Goal: Task Accomplishment & Management: Manage account settings

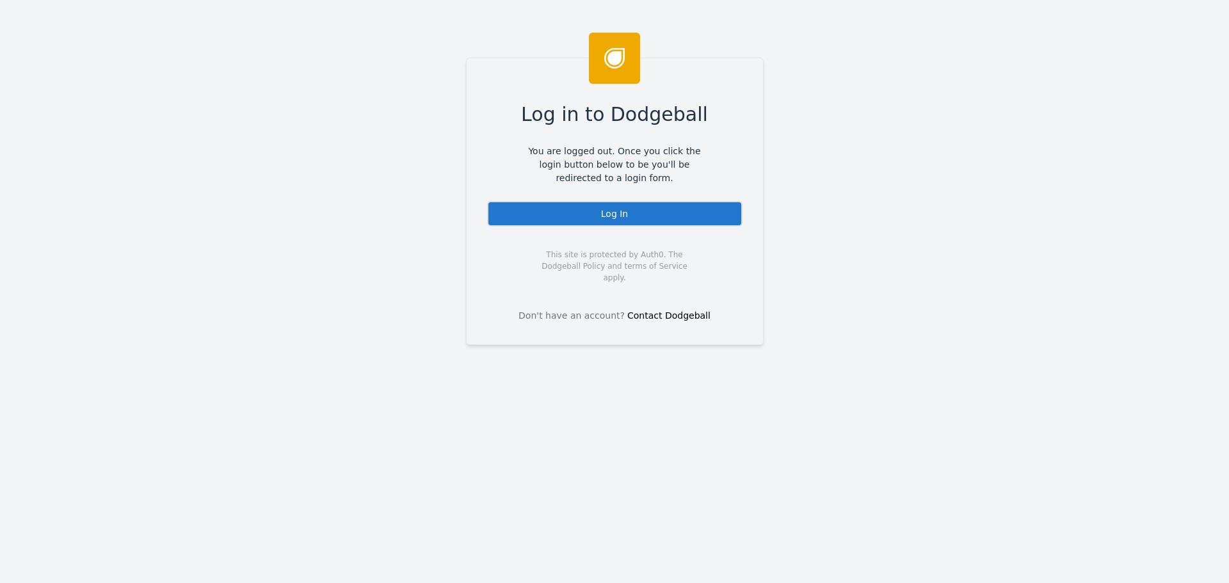
click at [650, 213] on div "Log In" at bounding box center [614, 214] width 255 height 26
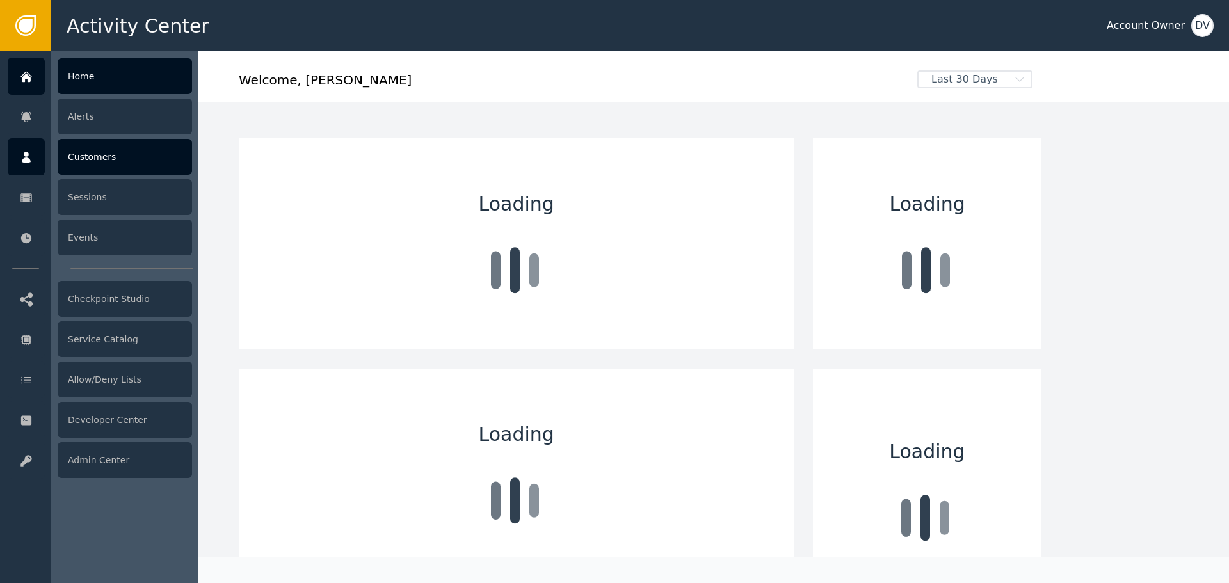
click at [111, 165] on div "Customers" at bounding box center [125, 157] width 134 height 36
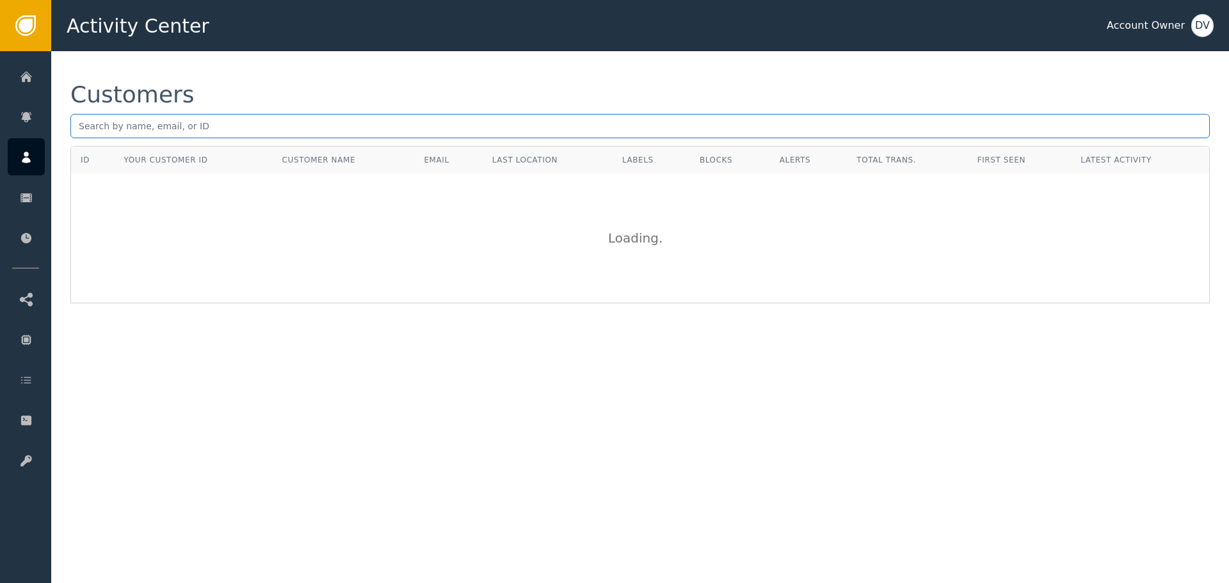
click at [136, 129] on input "text" at bounding box center [639, 126] width 1139 height 24
paste input "christian.balzer@email.de"
type input "christian.balzer@email.de"
click at [242, 95] on div "Customers" at bounding box center [639, 94] width 1139 height 23
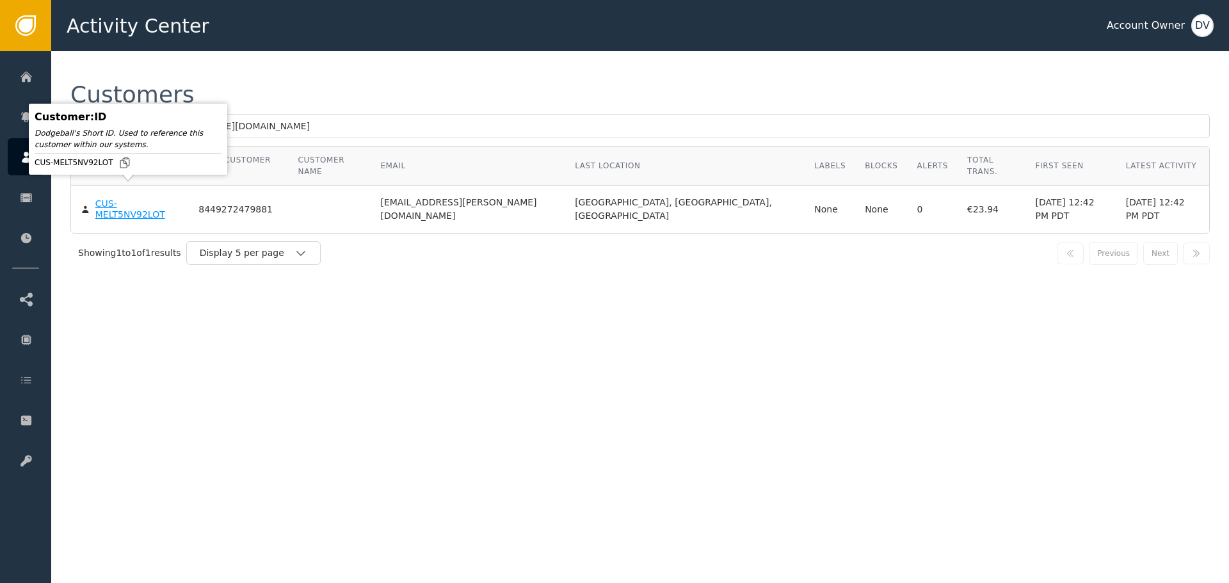
click at [131, 51] on body "Activity Center Account Owner DV Home Alerts Customers Sessions Events Checkpoi…" at bounding box center [614, 25] width 1229 height 51
click at [131, 198] on div "CUS-MELT5NV92LOT" at bounding box center [137, 209] width 84 height 22
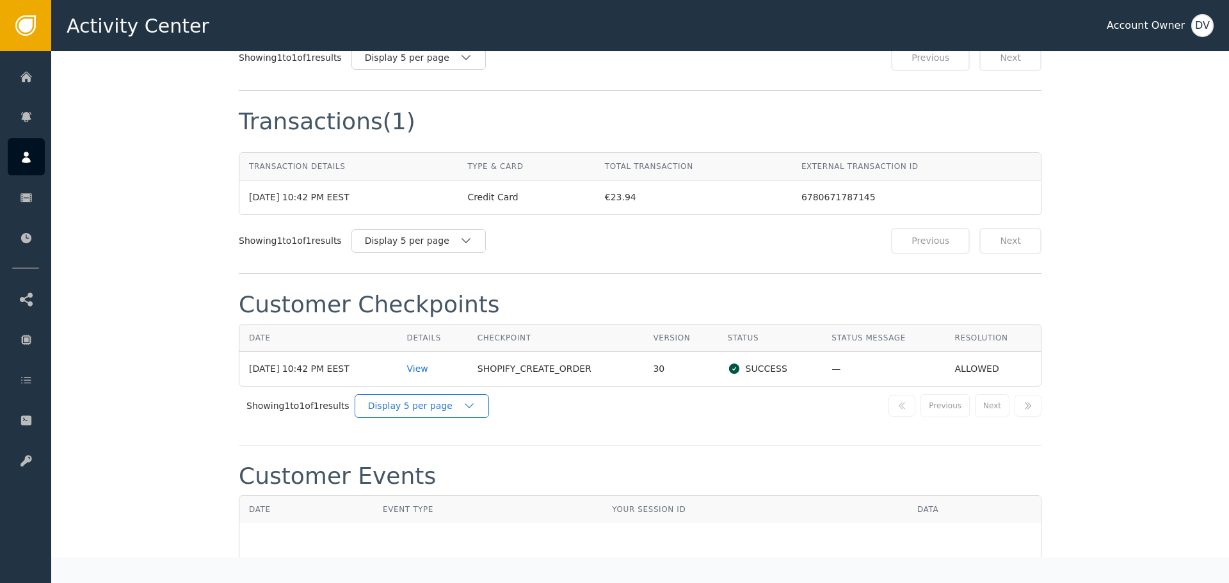
scroll to position [1281, 0]
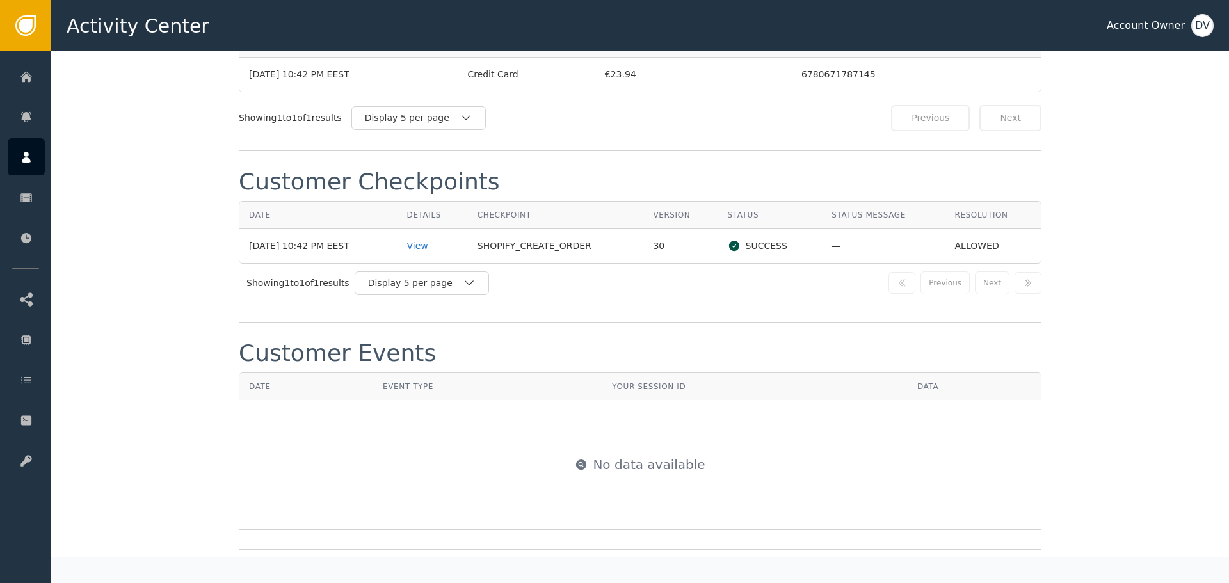
click at [409, 229] on td "View" at bounding box center [432, 246] width 70 height 34
click at [433, 239] on div "View" at bounding box center [432, 245] width 51 height 13
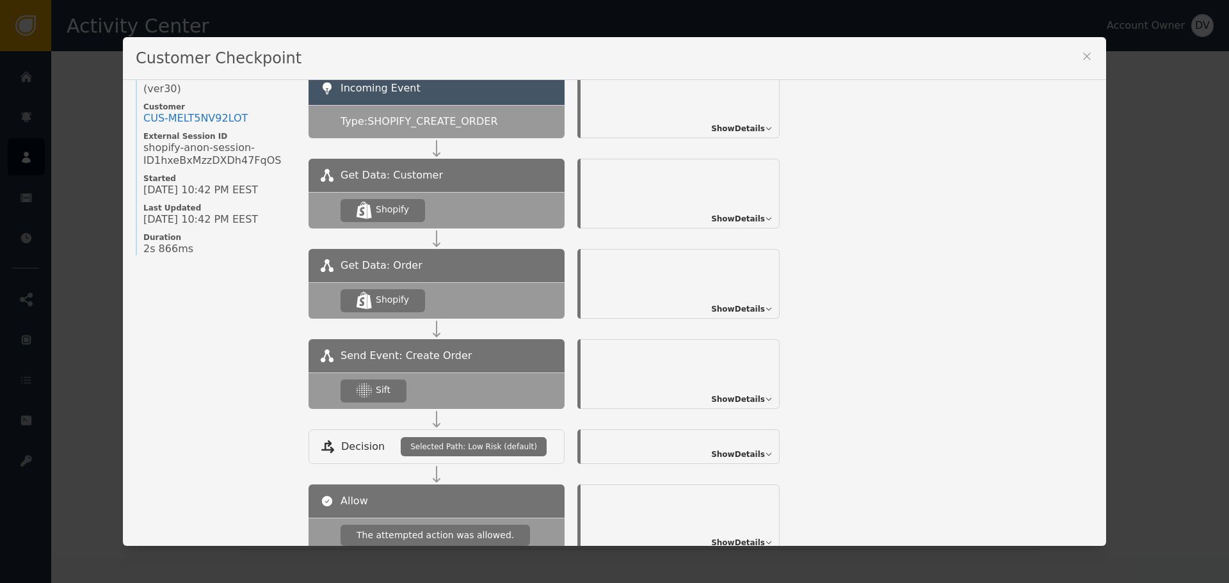
scroll to position [128, 0]
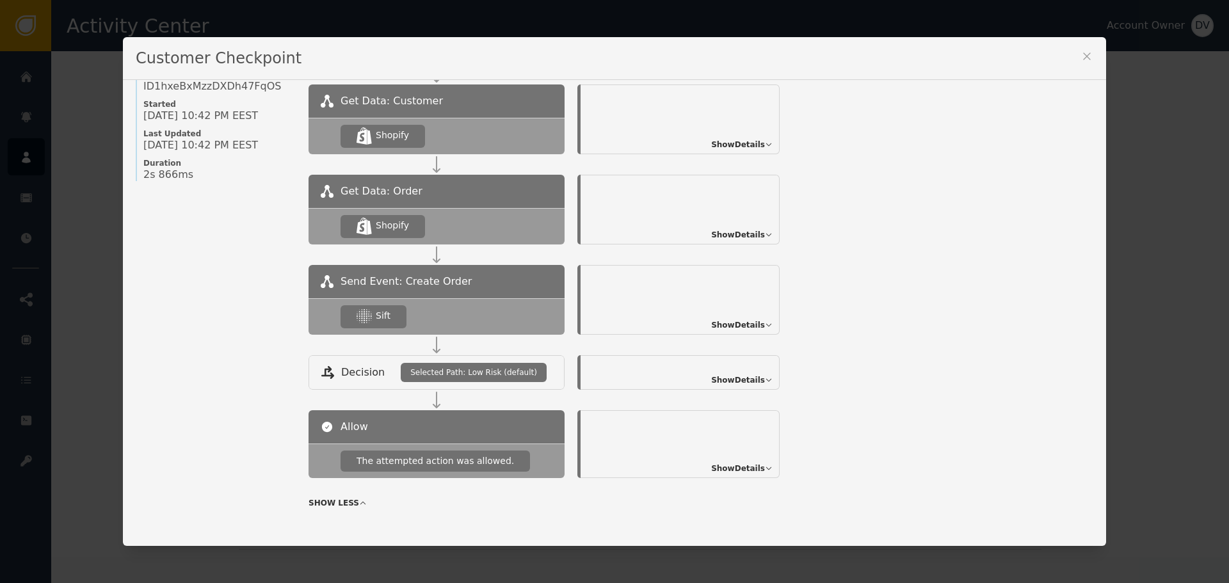
click at [754, 318] on div "Show Details" at bounding box center [680, 300] width 199 height 70
click at [750, 325] on span "Show Details" at bounding box center [738, 325] width 54 height 12
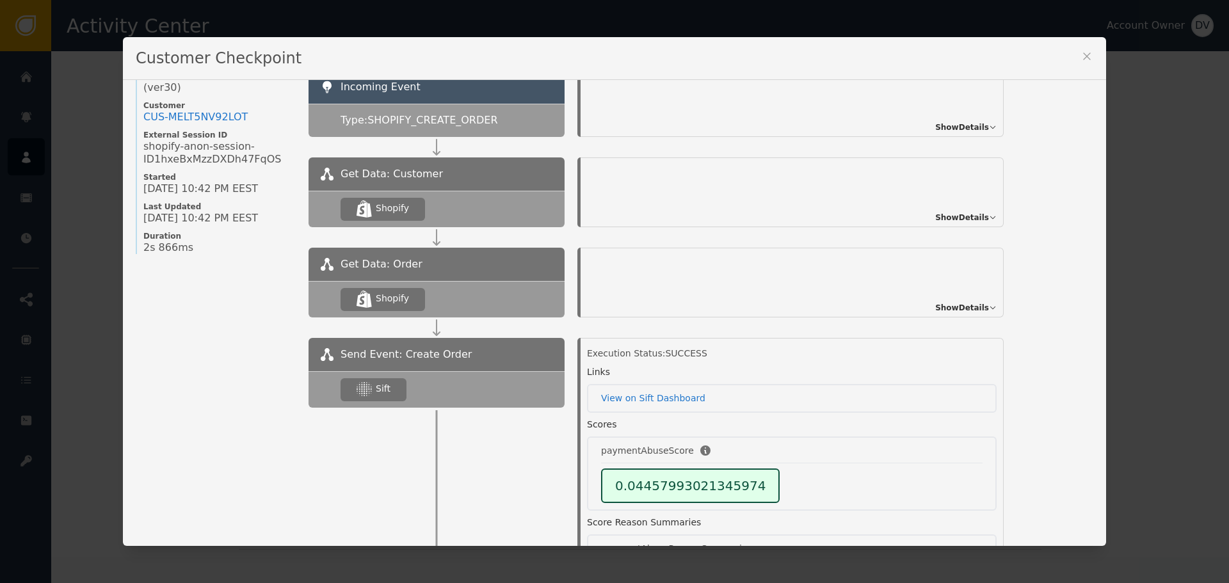
scroll to position [0, 0]
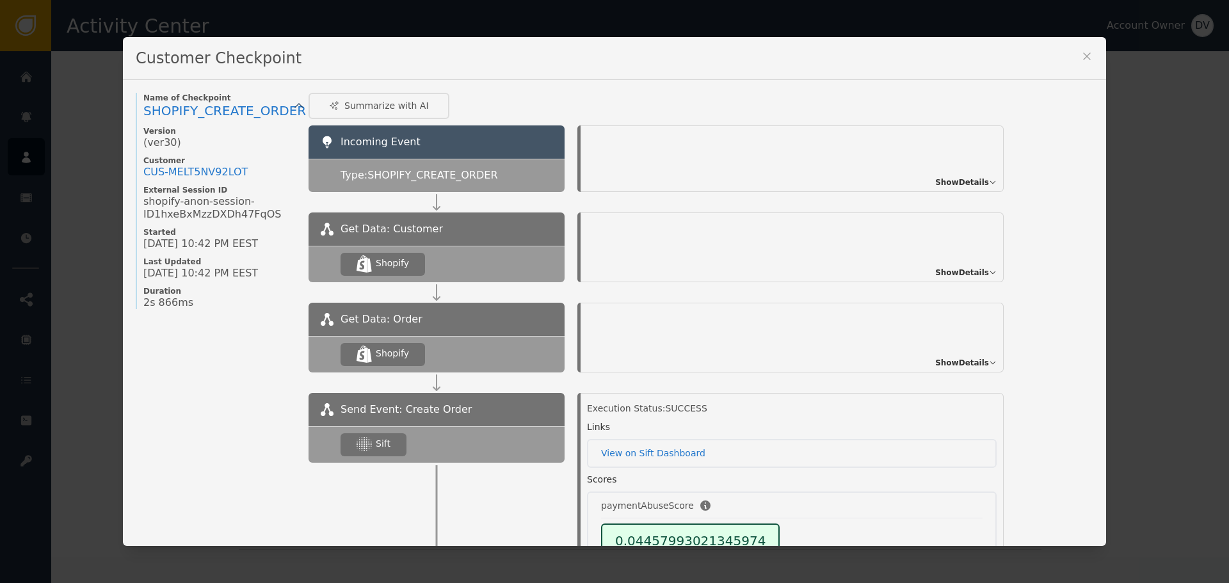
click at [1080, 54] on icon at bounding box center [1086, 56] width 13 height 13
